Goal: Browse casually: Explore the website without a specific task or goal

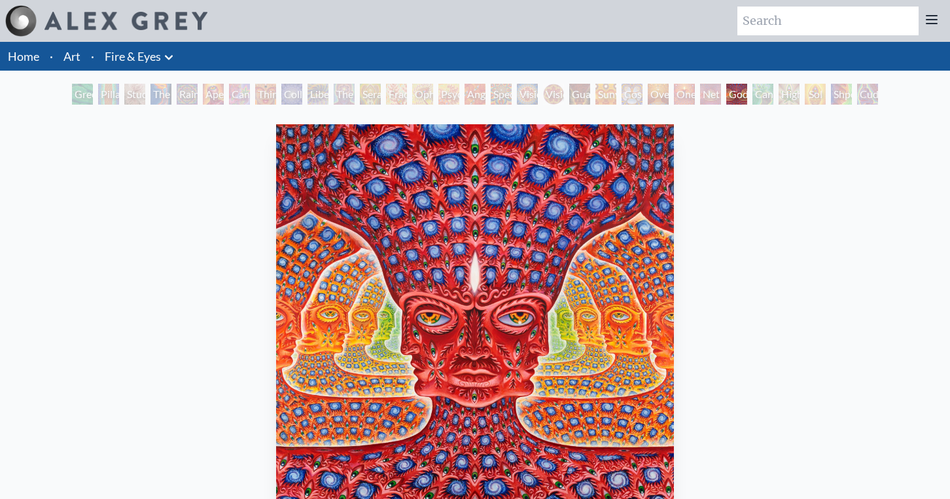
click at [871, 100] on div "Cuddle" at bounding box center [867, 94] width 21 height 21
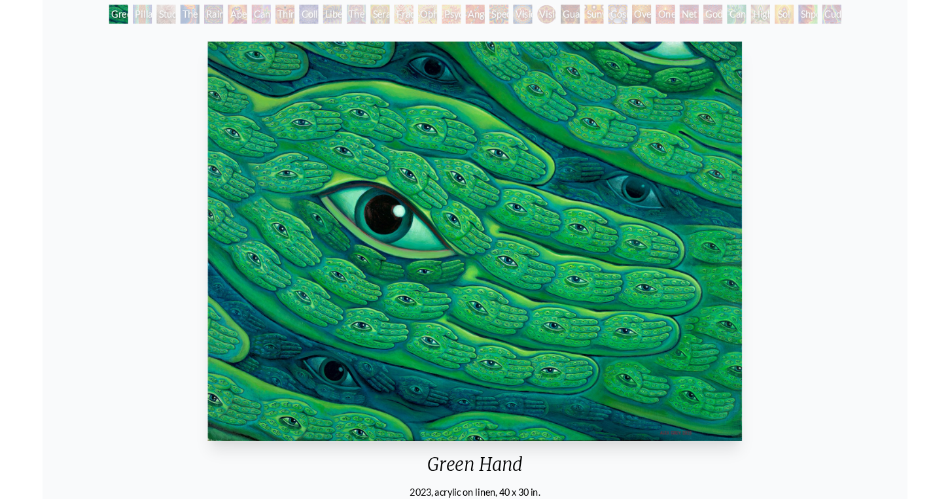
scroll to position [81, 0]
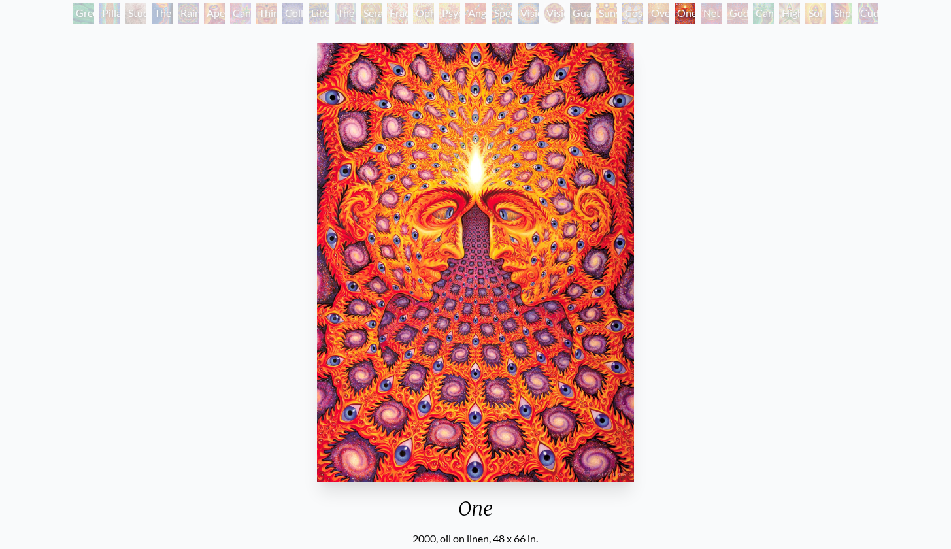
click at [520, 349] on img "24 / 31" at bounding box center [476, 262] width 318 height 439
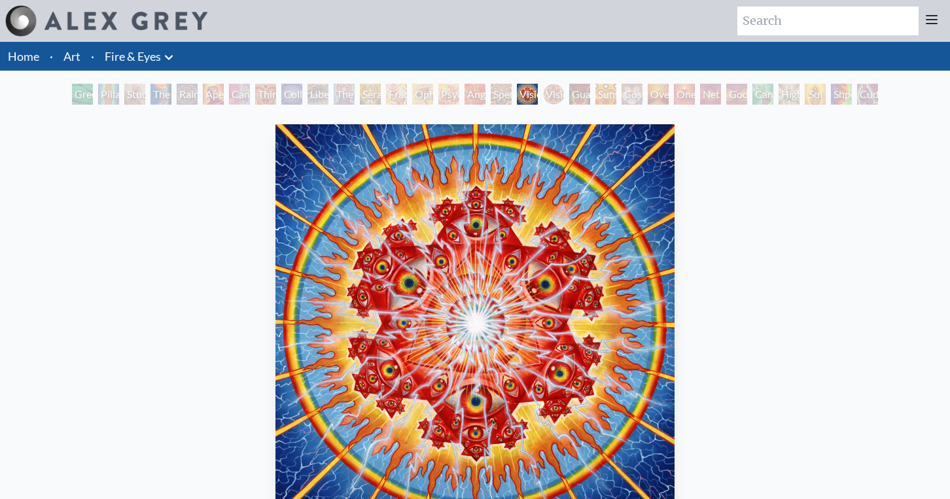
click at [22, 55] on link "Home" at bounding box center [23, 56] width 31 height 14
